Goal: Task Accomplishment & Management: Manage account settings

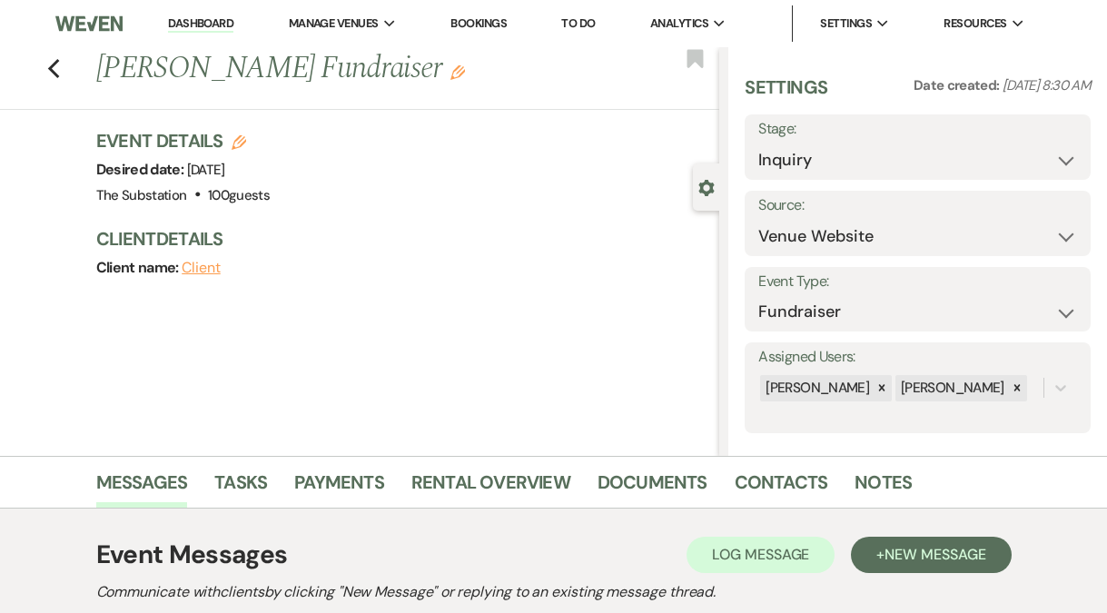
select select "5"
select select "20"
click at [214, 25] on link "Dashboard" at bounding box center [200, 23] width 65 height 17
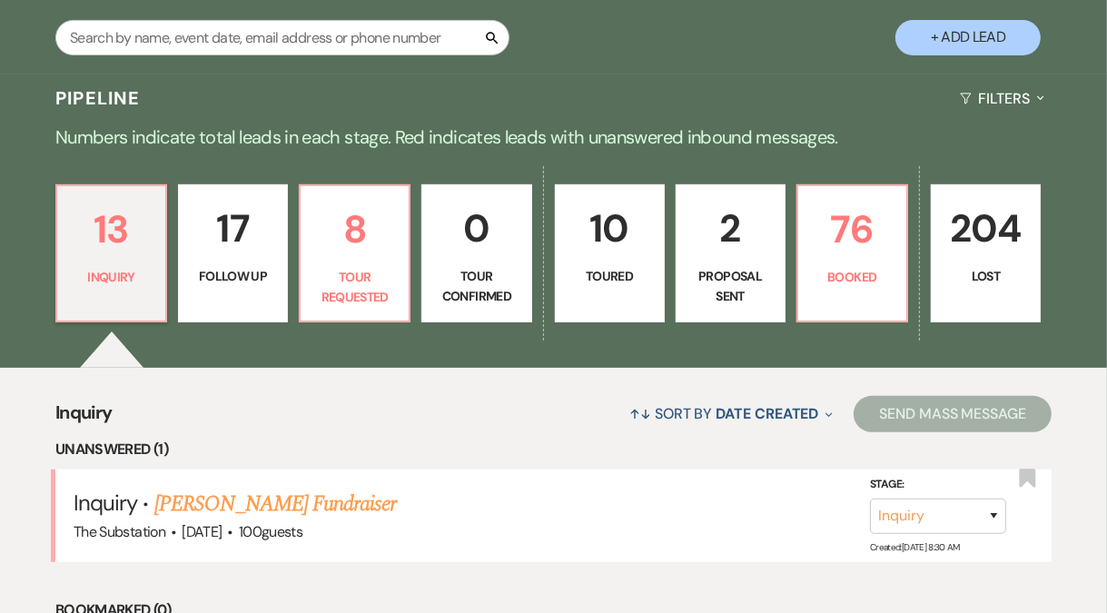
scroll to position [483, 0]
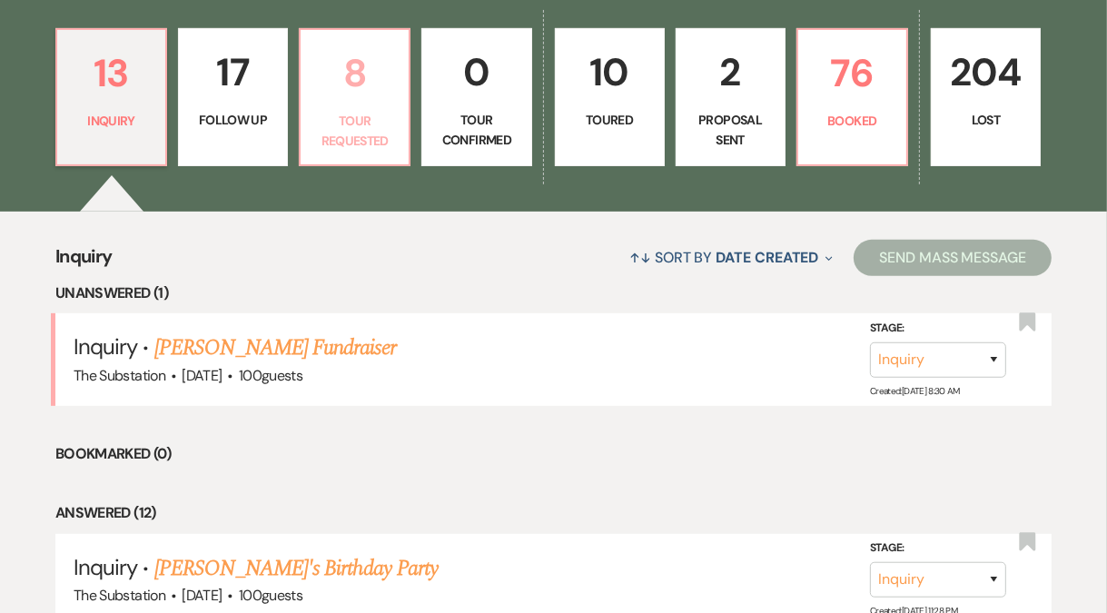
click at [360, 113] on p "Tour Requested" at bounding box center [354, 131] width 86 height 41
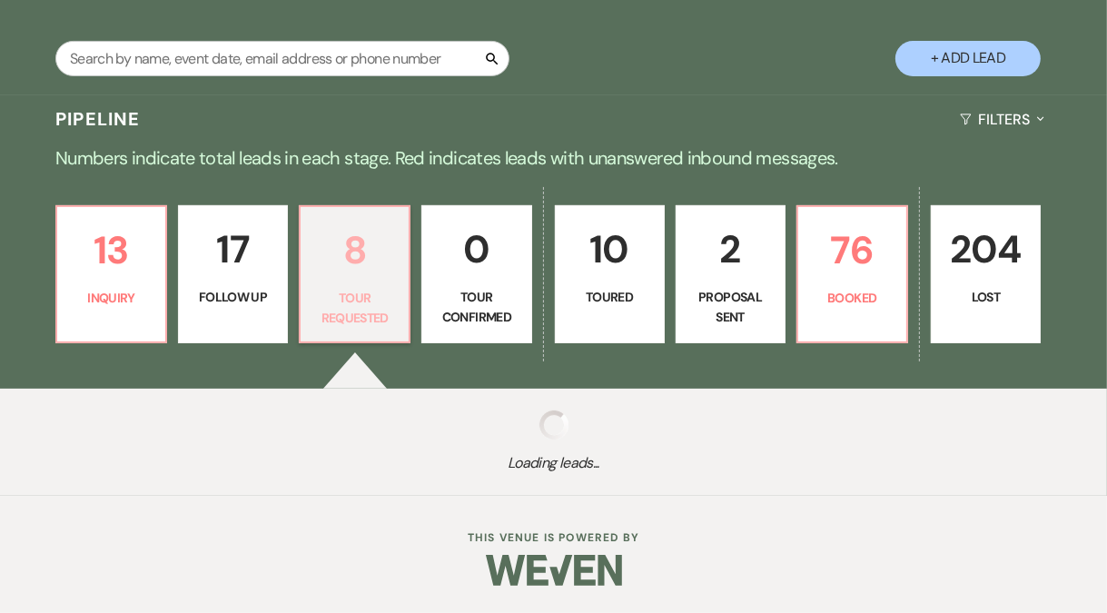
select select "2"
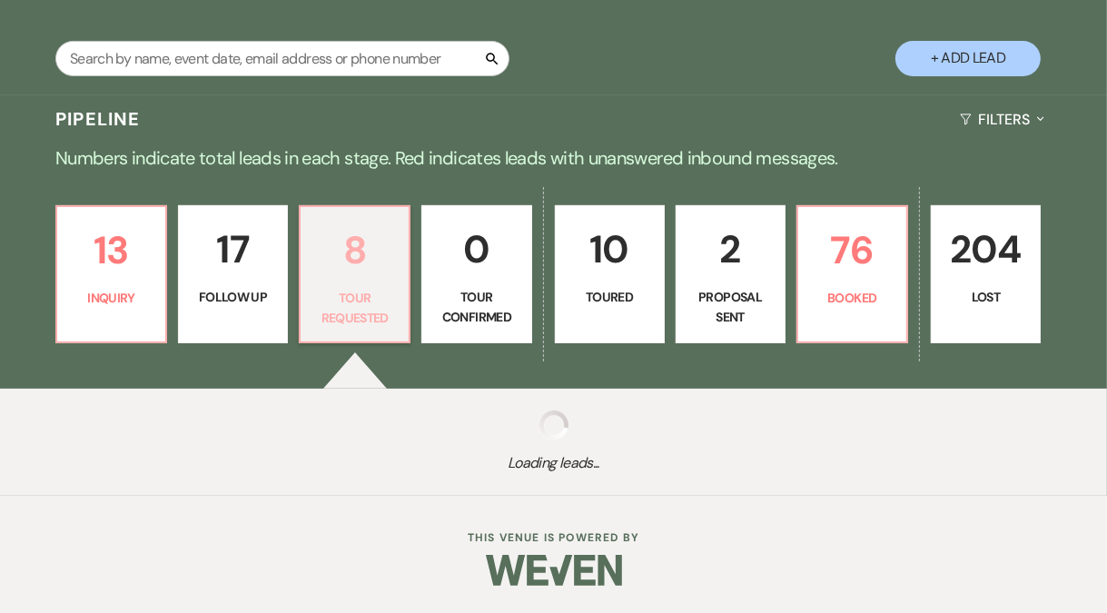
select select "2"
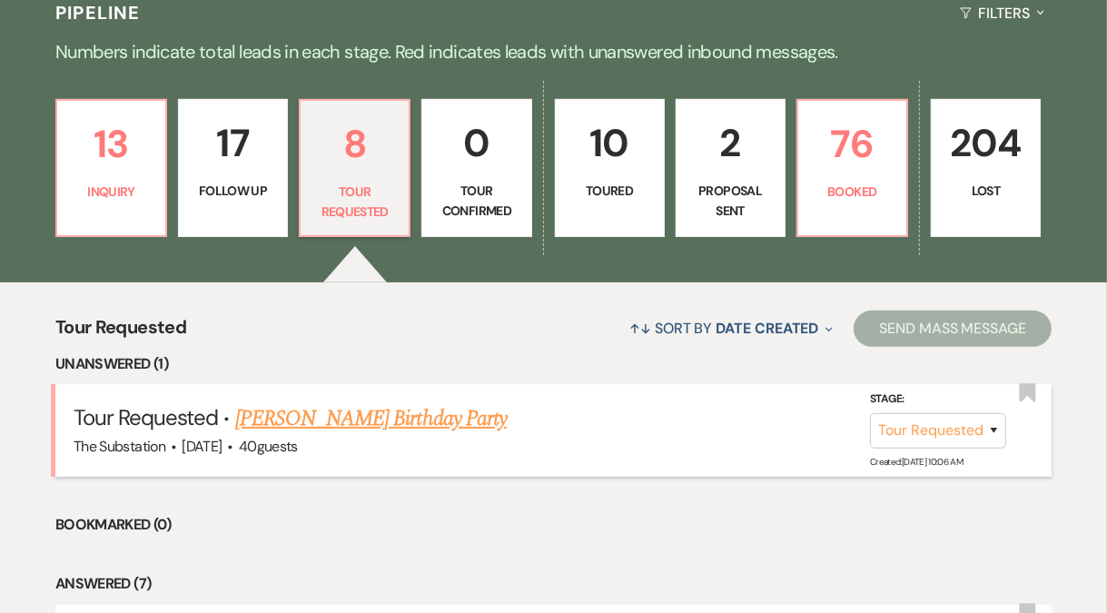
scroll to position [305, 0]
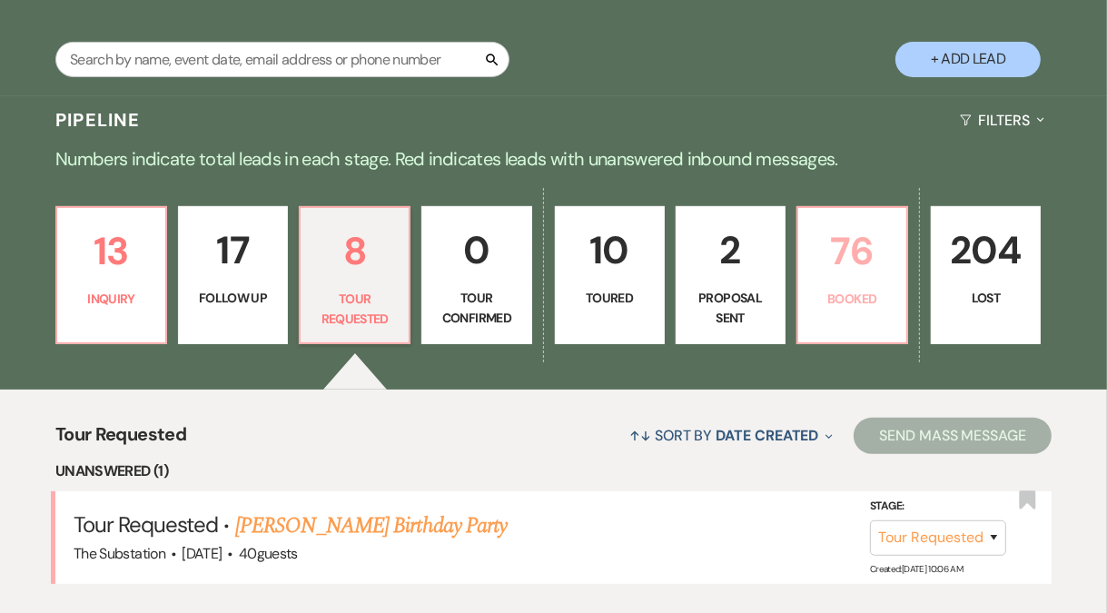
click at [810, 306] on p "Booked" at bounding box center [852, 299] width 86 height 20
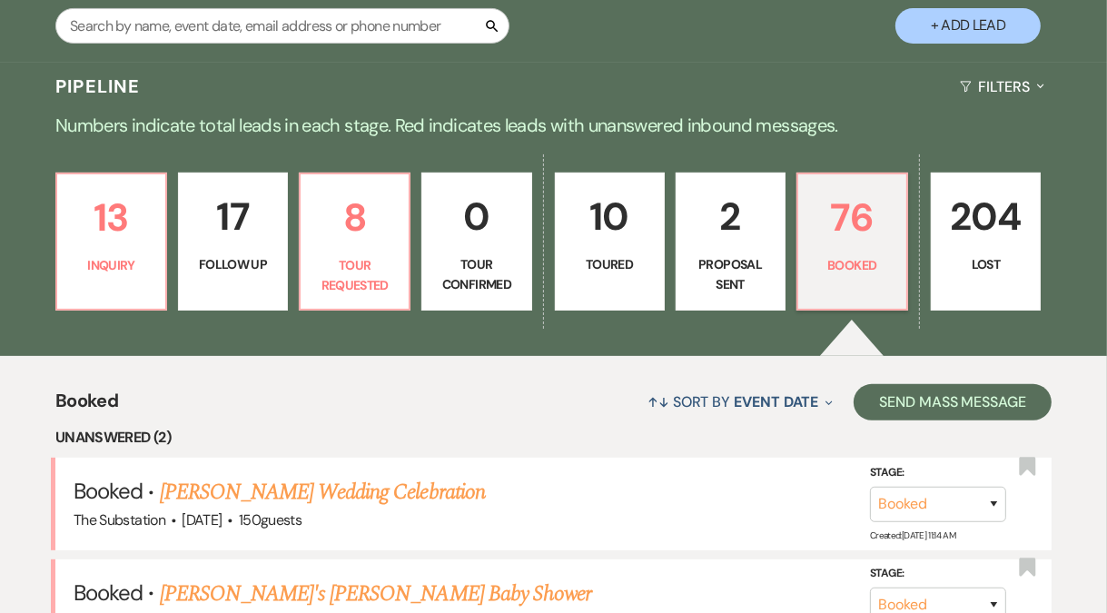
scroll to position [616, 0]
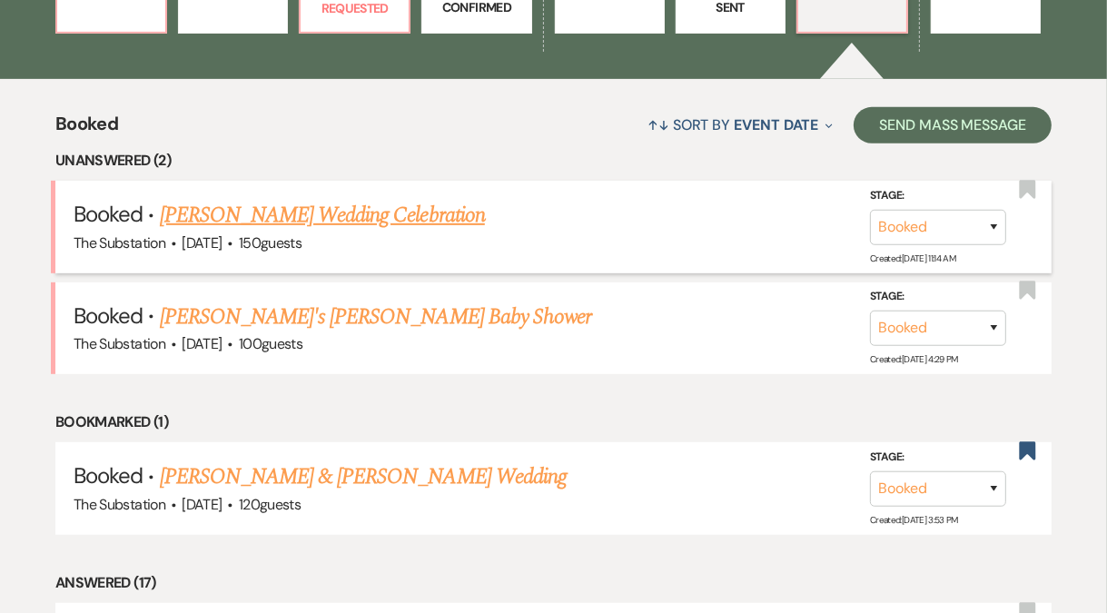
click at [238, 208] on link "[PERSON_NAME] Wedding Celebration" at bounding box center [322, 215] width 325 height 33
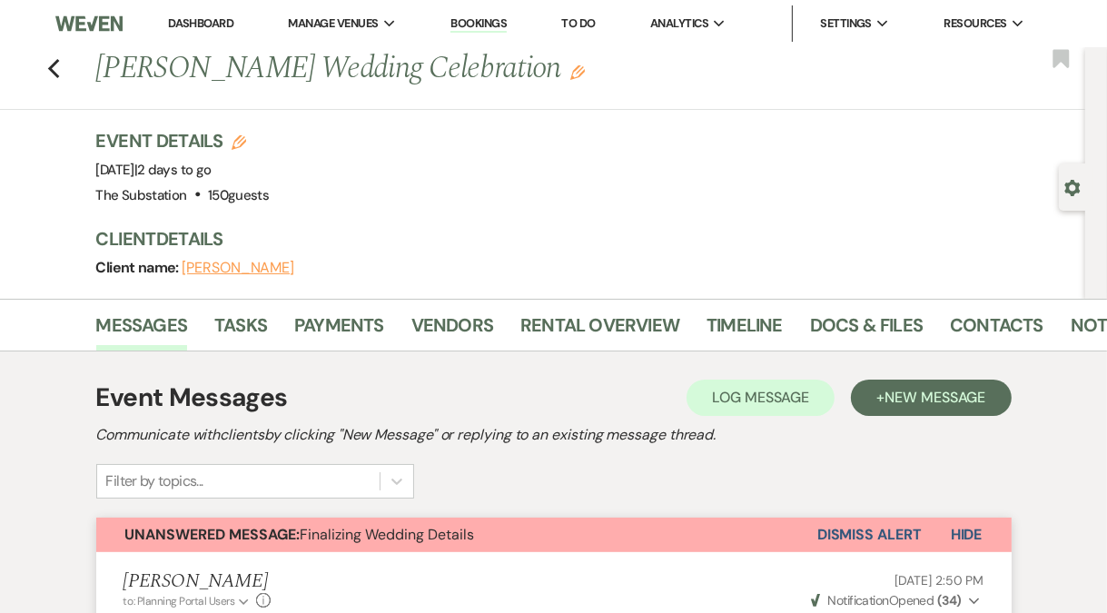
click at [212, 19] on link "Dashboard" at bounding box center [200, 22] width 65 height 15
